Goal: Browse casually: Explore the website without a specific task or goal

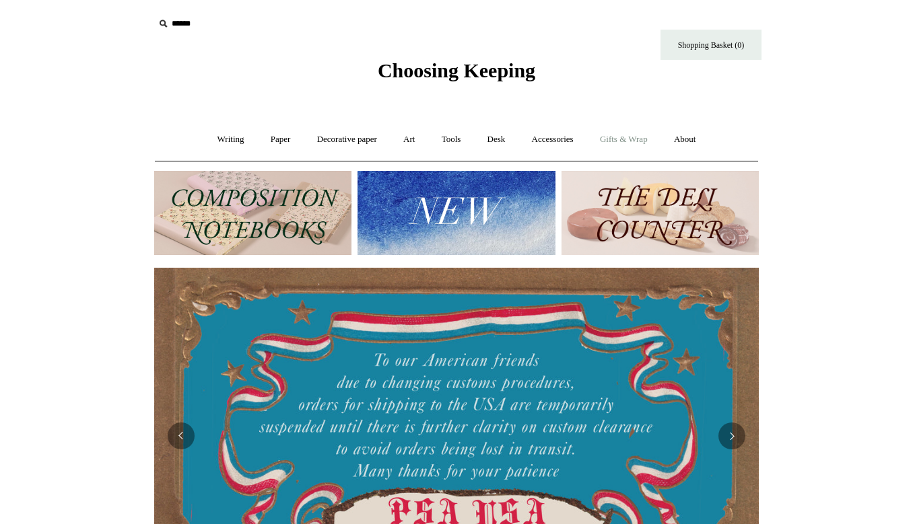
click at [620, 137] on link "Gifts & Wrap +" at bounding box center [623, 140] width 72 height 36
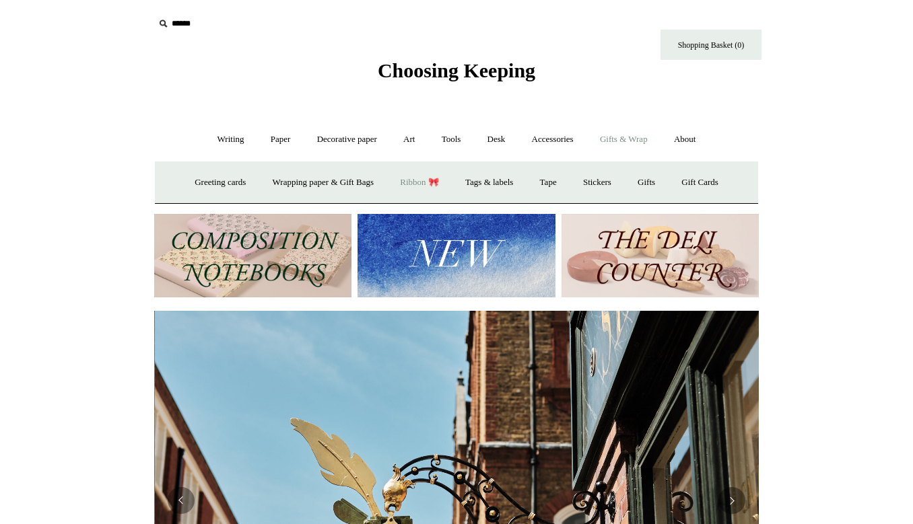
scroll to position [0, 604]
click at [659, 182] on link "Gifts +" at bounding box center [646, 183] width 42 height 36
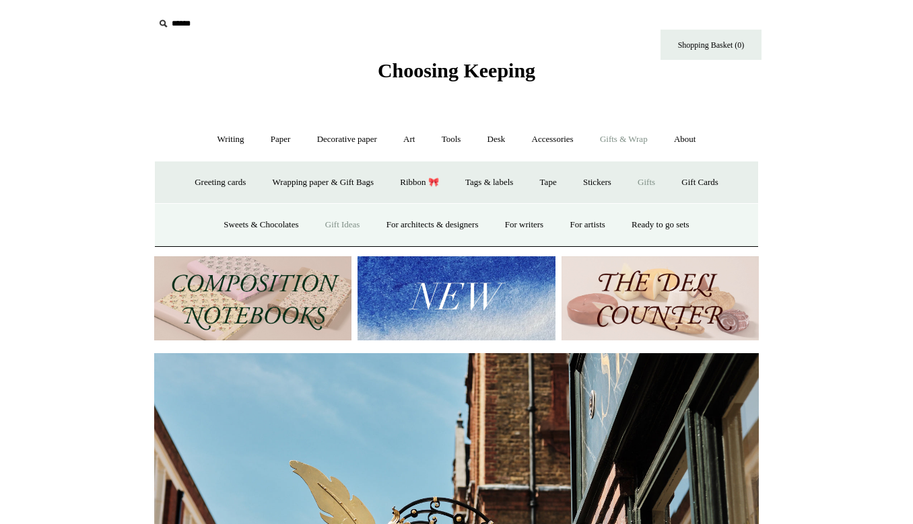
click at [343, 225] on link "Gift Ideas" at bounding box center [342, 225] width 59 height 36
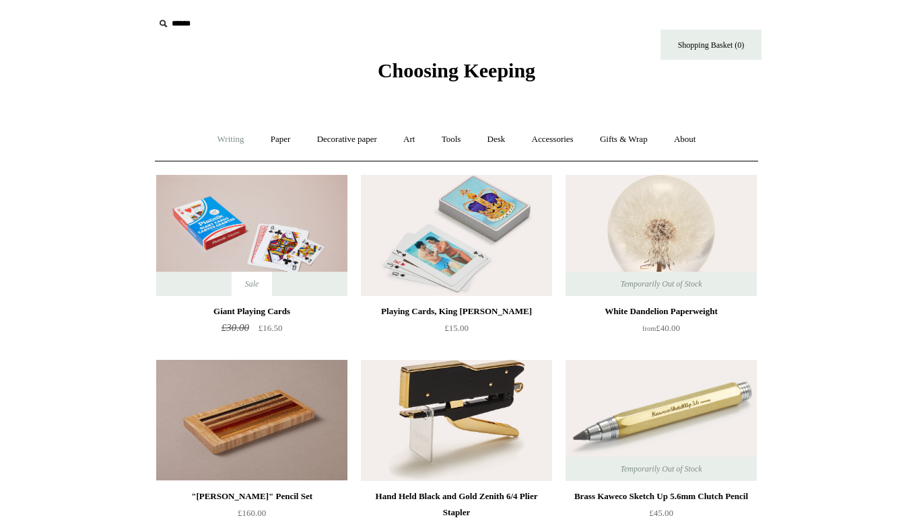
click at [218, 144] on link "Writing +" at bounding box center [230, 140] width 51 height 36
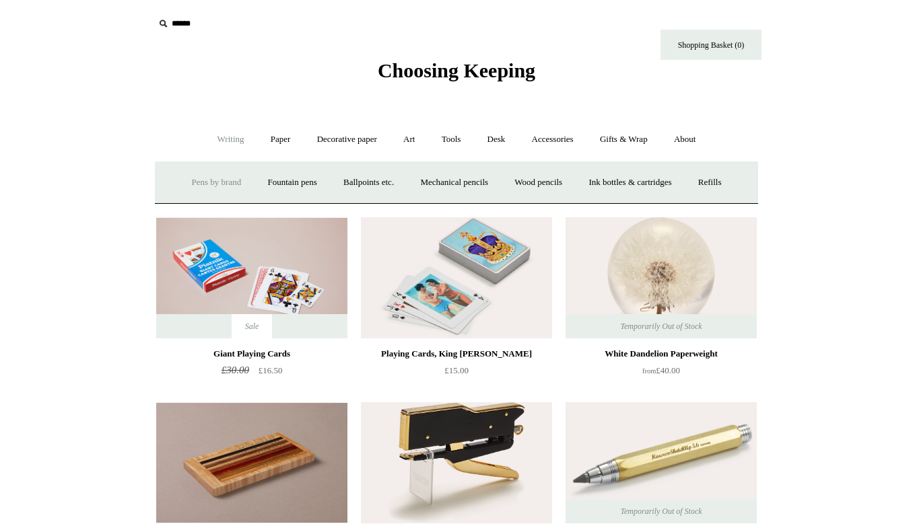
click at [219, 180] on link "Pens by brand +" at bounding box center [217, 183] width 74 height 36
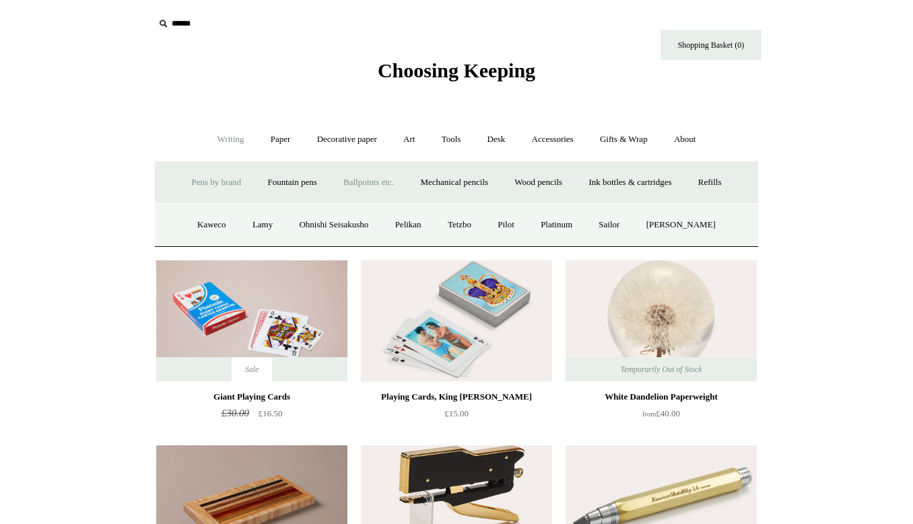
click at [357, 184] on link "Ballpoints etc. +" at bounding box center [368, 183] width 75 height 36
click at [285, 225] on link "All" at bounding box center [296, 225] width 36 height 36
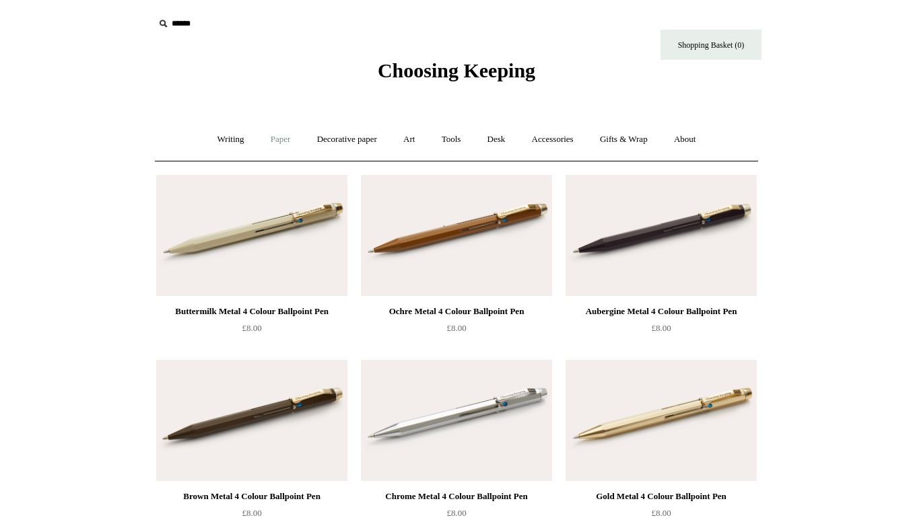
click at [282, 135] on link "Paper +" at bounding box center [280, 140] width 44 height 36
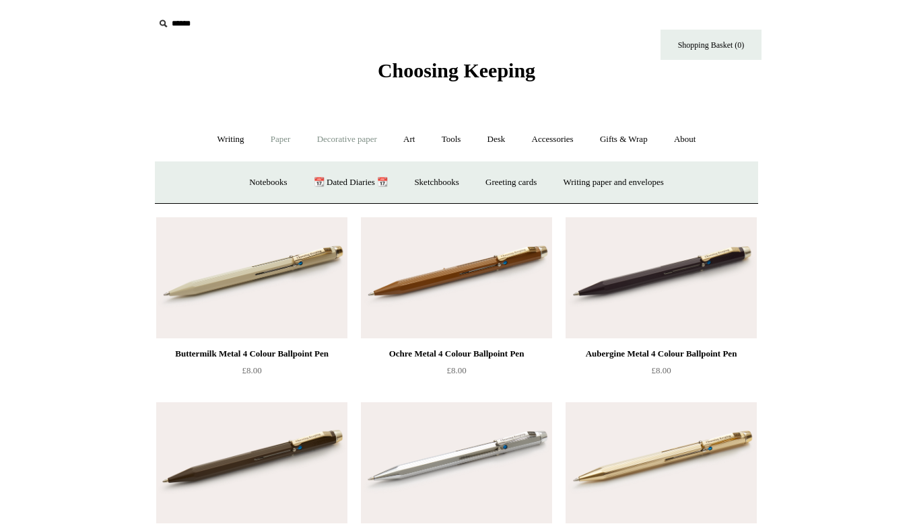
click at [332, 137] on link "Decorative paper +" at bounding box center [347, 140] width 84 height 36
click at [588, 186] on link "Japanese" at bounding box center [560, 183] width 55 height 36
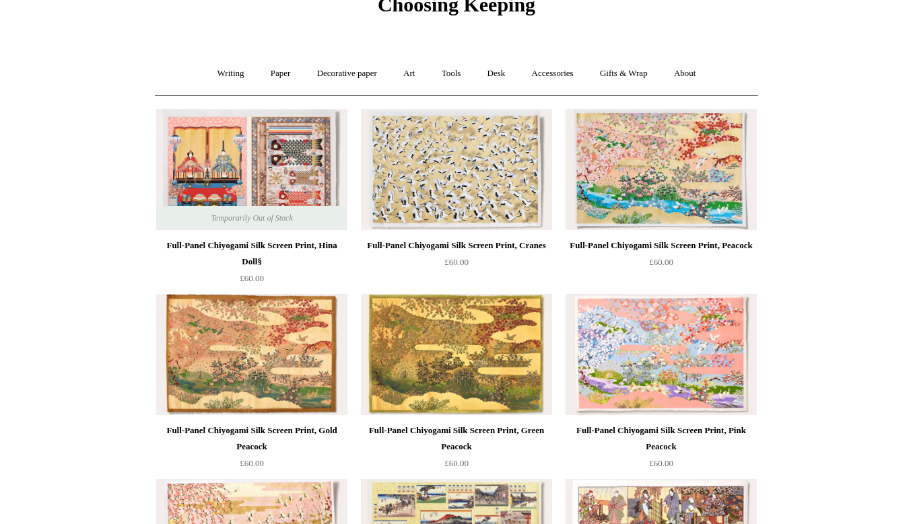
scroll to position [65, 0]
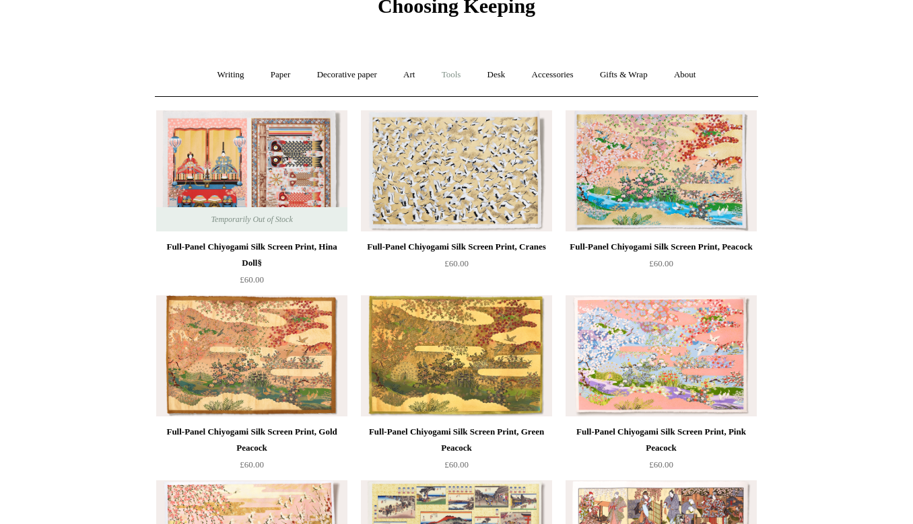
click at [448, 76] on link "Tools +" at bounding box center [451, 75] width 44 height 36
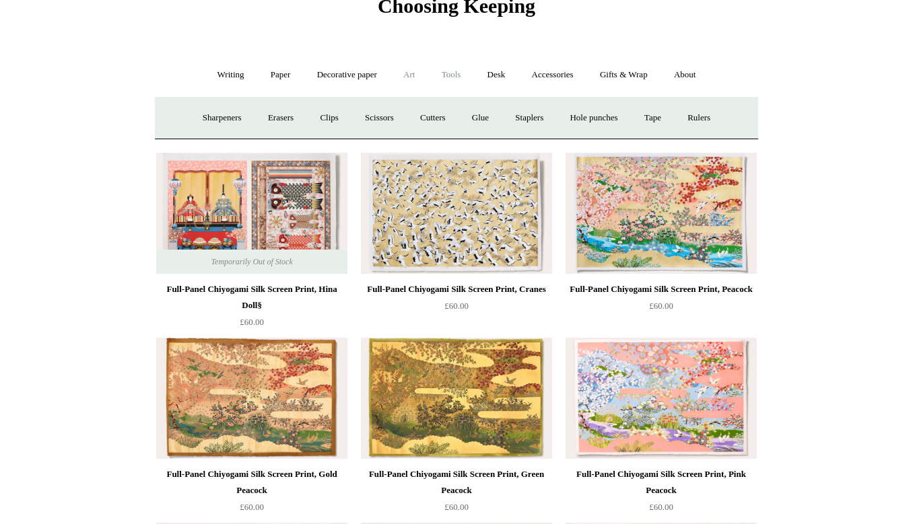
click at [421, 76] on link "Art +" at bounding box center [409, 75] width 36 height 36
click at [699, 136] on link "Art sets" at bounding box center [724, 118] width 51 height 36
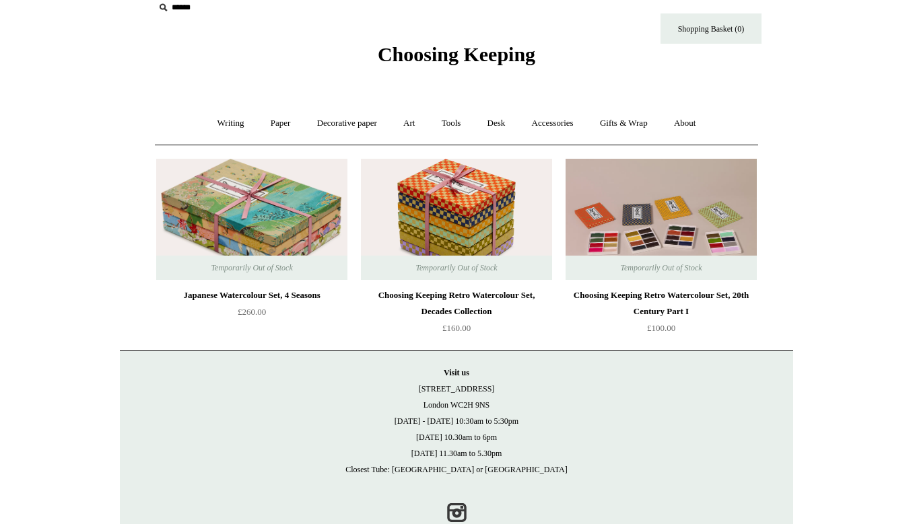
scroll to position [17, 0]
click at [457, 123] on link "Tools +" at bounding box center [451, 123] width 44 height 36
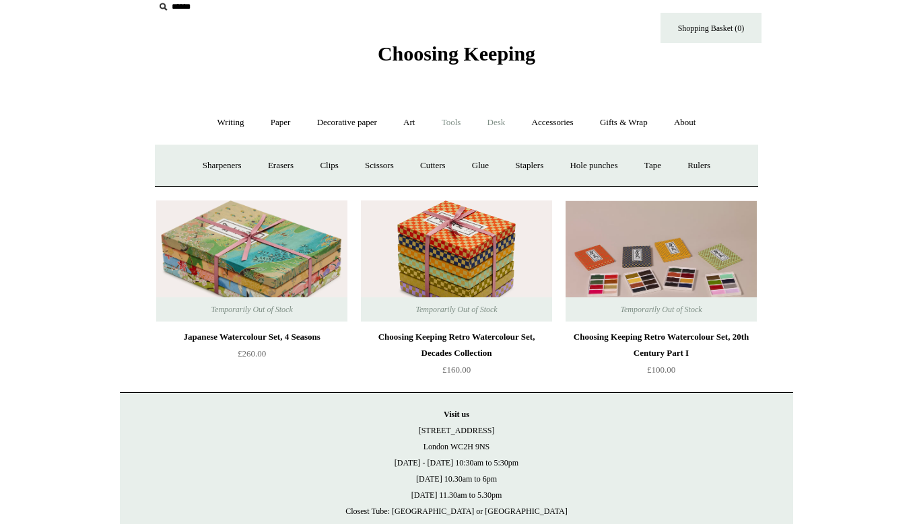
click at [505, 129] on link "Desk +" at bounding box center [496, 123] width 42 height 36
click at [614, 123] on link "Gifts & Wrap +" at bounding box center [623, 123] width 72 height 36
click at [222, 168] on link "Greeting cards +" at bounding box center [219, 166] width 75 height 36
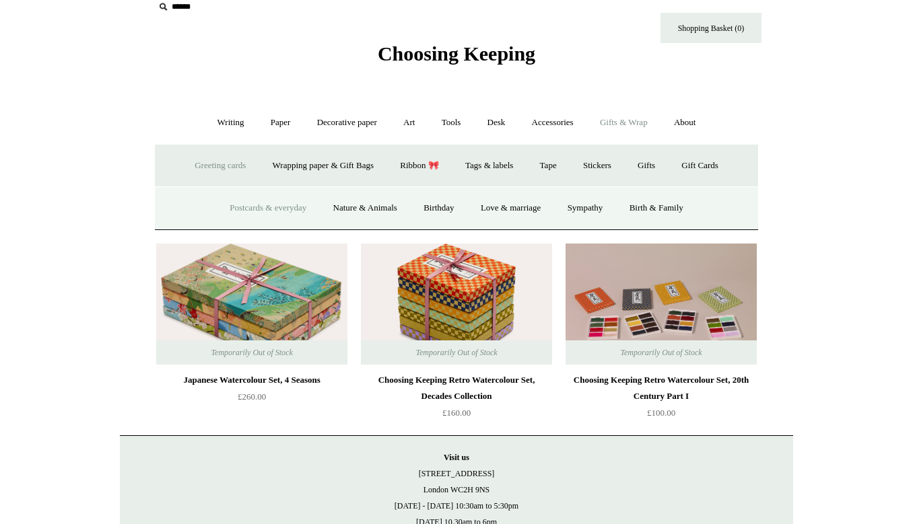
click at [266, 207] on link "Postcards & everyday" at bounding box center [267, 208] width 101 height 36
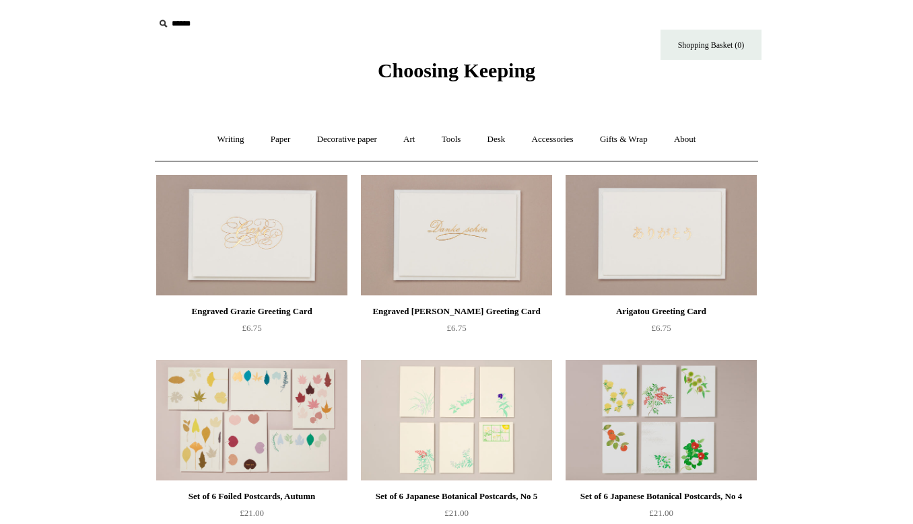
click at [433, 73] on span "Choosing Keeping" at bounding box center [456, 70] width 157 height 22
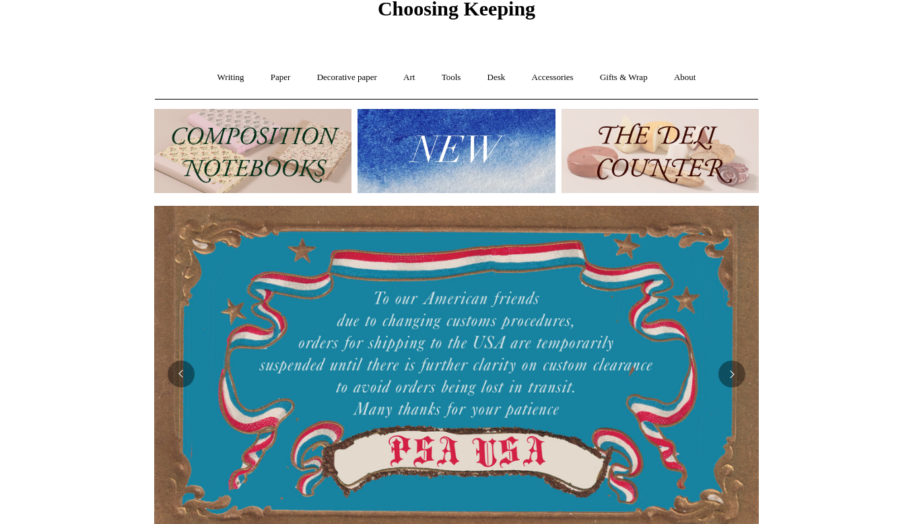
scroll to position [79, 0]
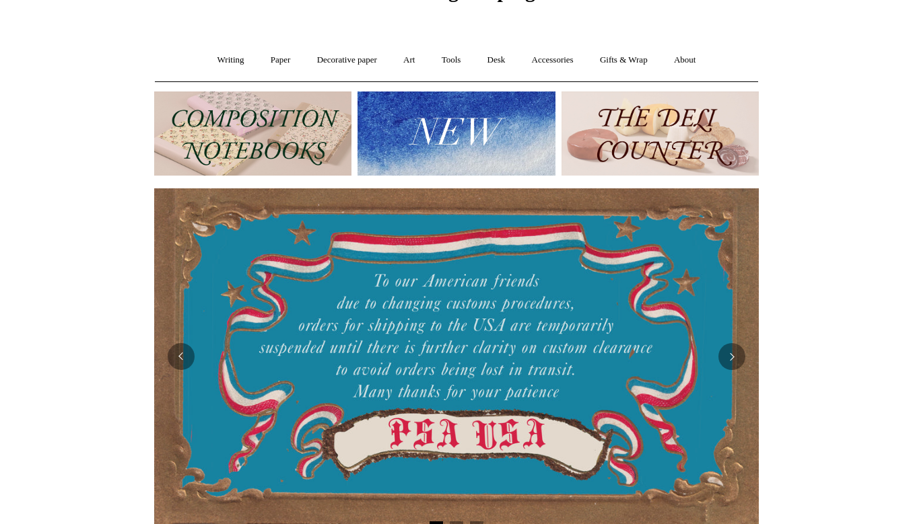
click at [501, 119] on img at bounding box center [455, 134] width 197 height 84
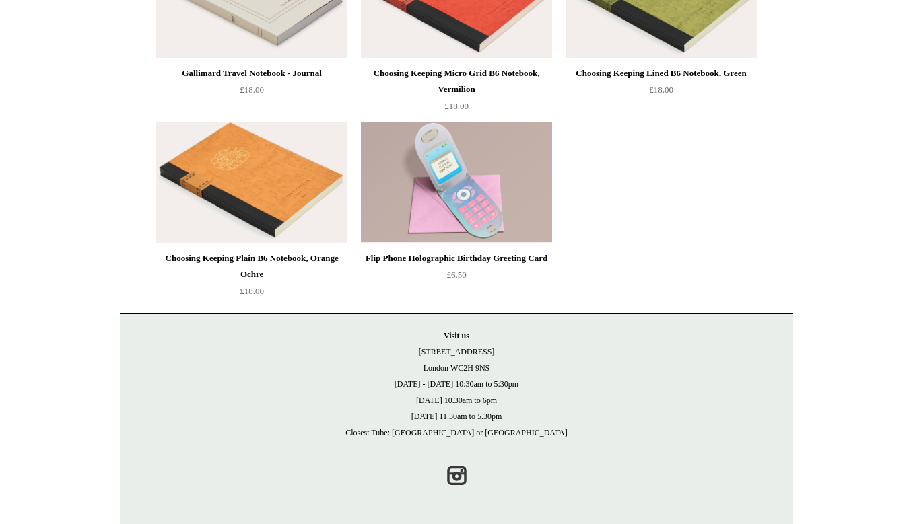
scroll to position [3013, 0]
